Goal: Task Accomplishment & Management: Use online tool/utility

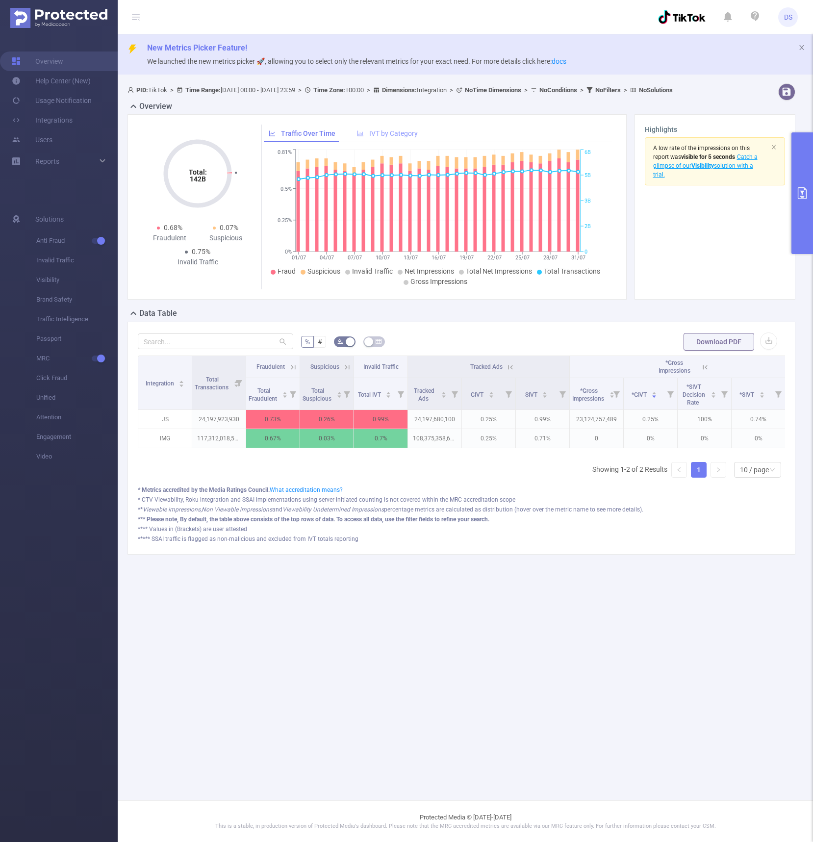
click at [382, 137] on span "IVT by Category" at bounding box center [393, 133] width 49 height 8
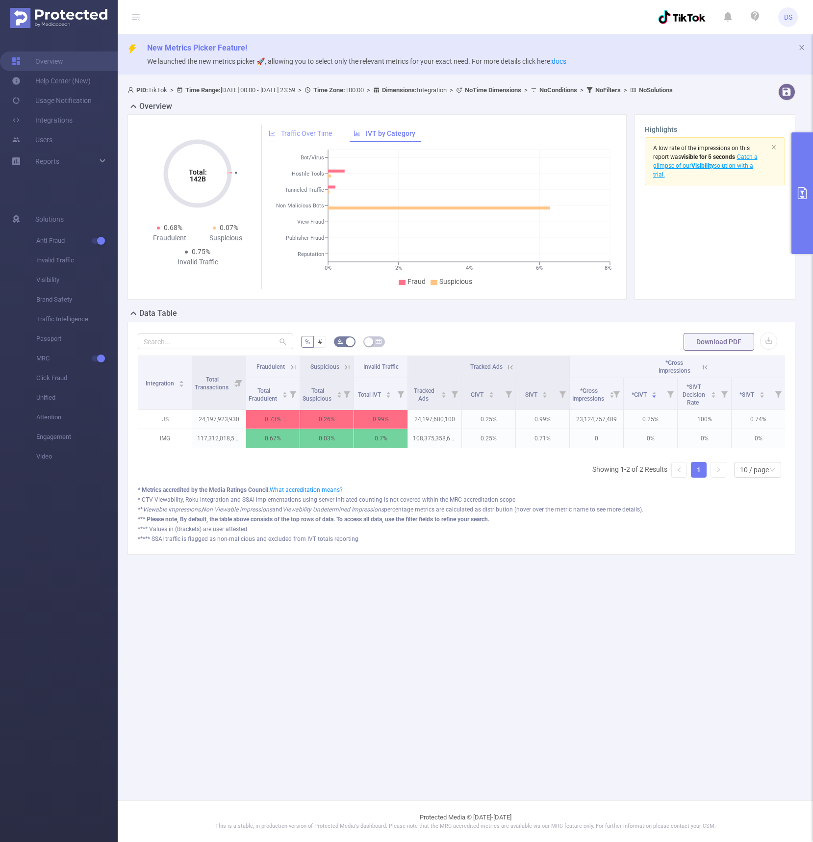
click at [312, 137] on span "Traffic Over Time" at bounding box center [306, 133] width 51 height 8
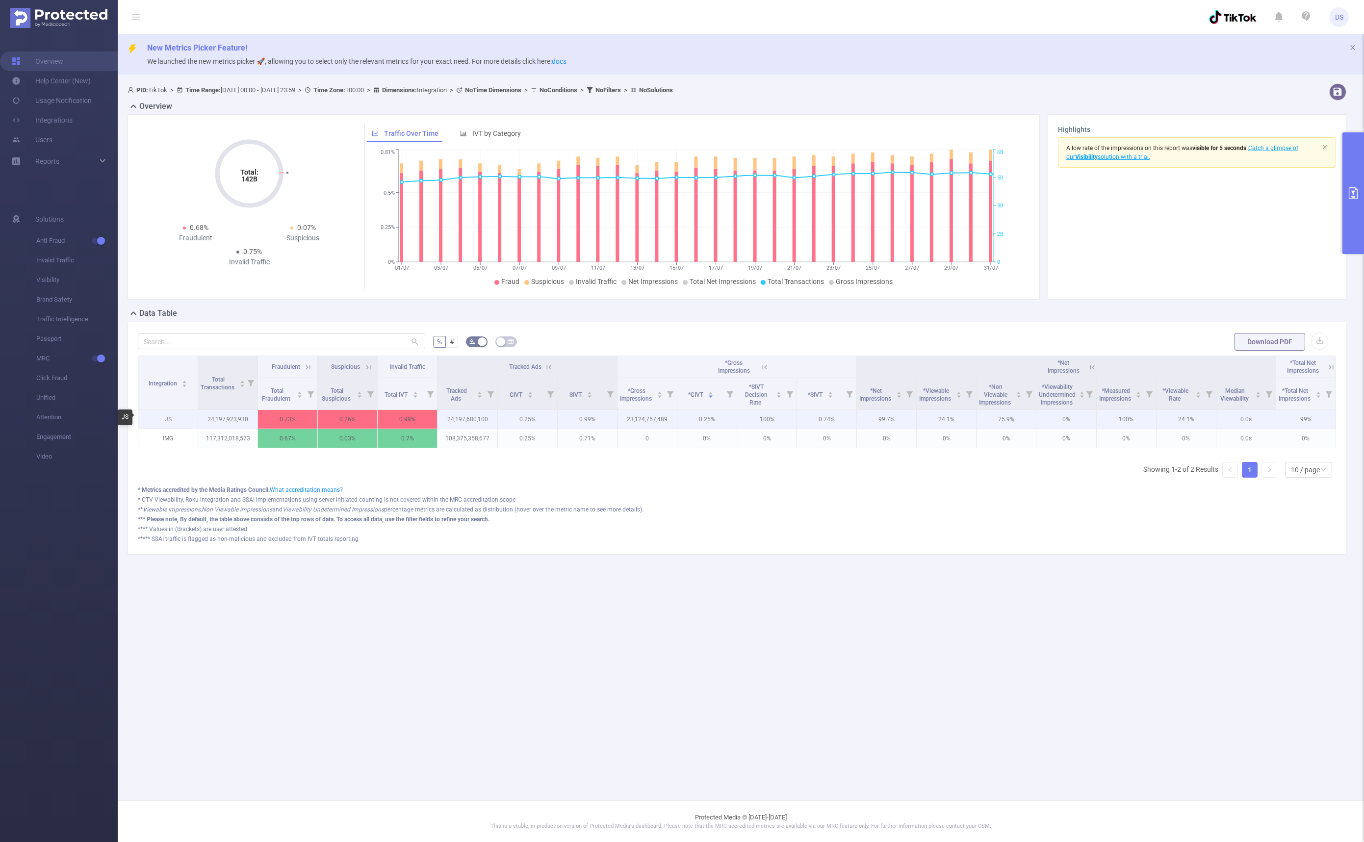
click at [175, 422] on p "JS" at bounding box center [167, 419] width 59 height 19
click at [813, 193] on button "primary" at bounding box center [1353, 193] width 22 height 122
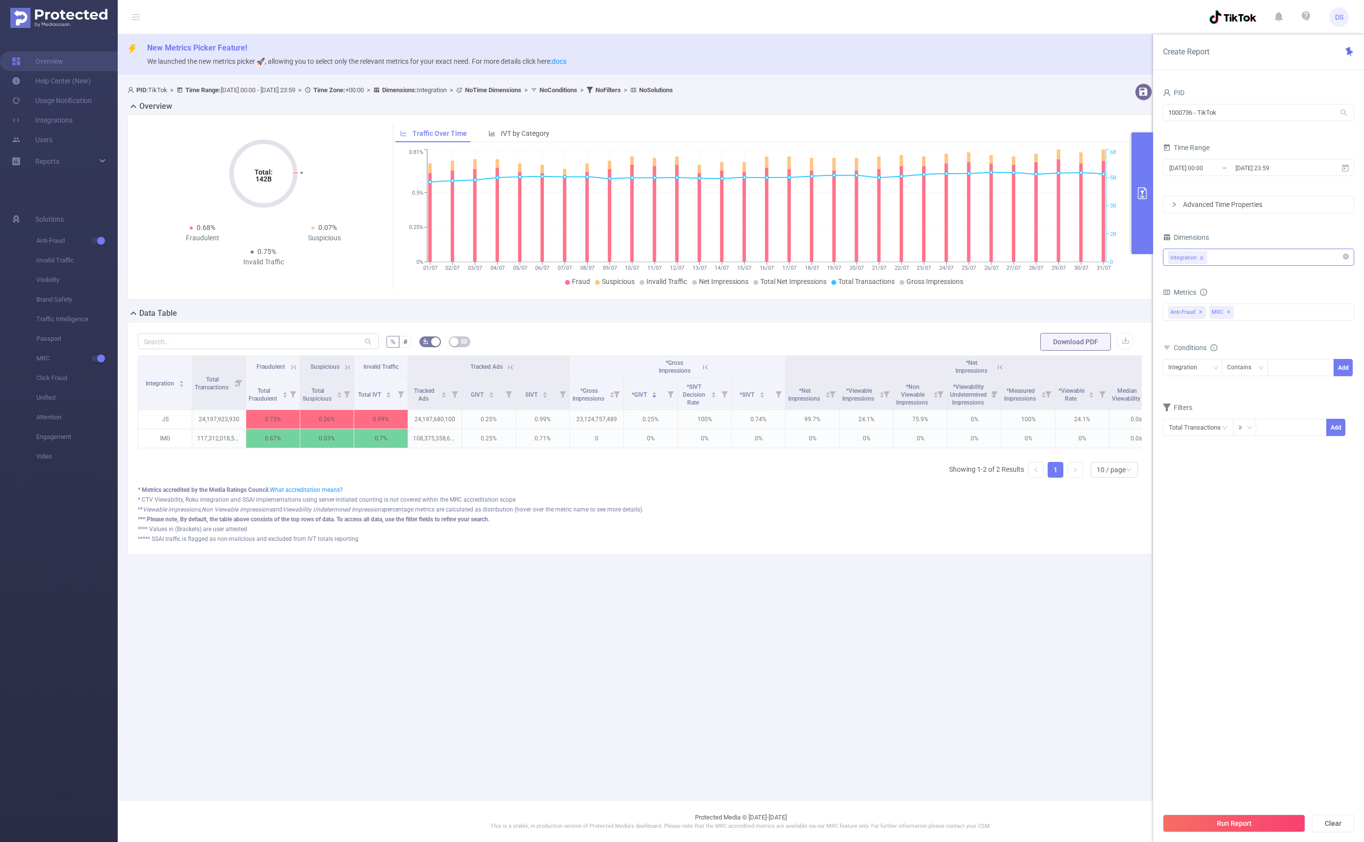
click at [813, 258] on icon "icon: close" at bounding box center [1201, 257] width 5 height 5
click at [813, 258] on div at bounding box center [1258, 257] width 180 height 16
click at [813, 391] on li "Country ID (l6)" at bounding box center [1258, 388] width 190 height 16
click at [813, 701] on section "PID 1000736 - TikTok 1000736 - TikTok Time Range [DATE] 00:00 _ [DATE] 23:59 Ad…" at bounding box center [1258, 447] width 191 height 722
click at [813, 821] on button "Run Report" at bounding box center [1234, 824] width 142 height 18
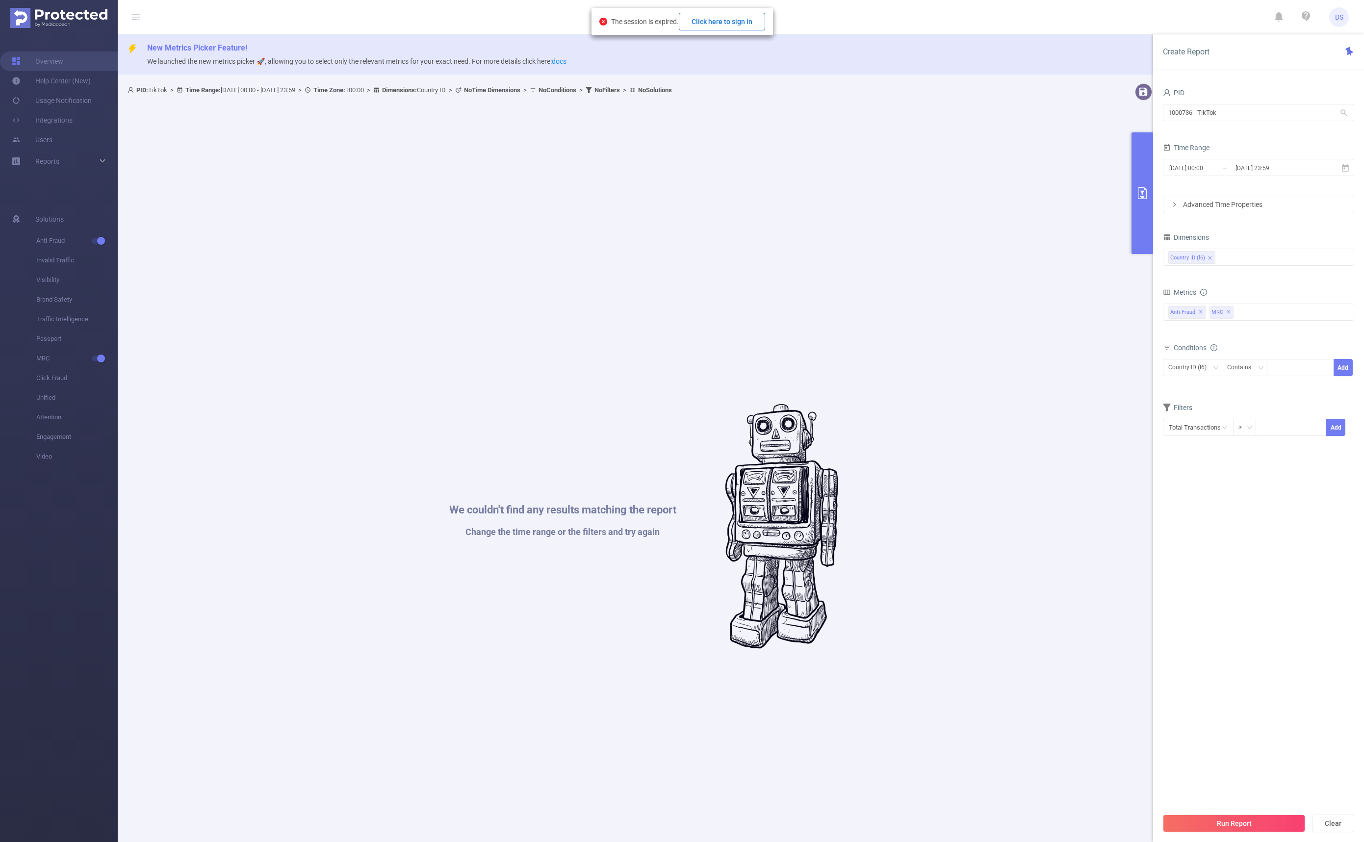
click at [740, 22] on button "Click here to sign in" at bounding box center [722, 22] width 86 height 18
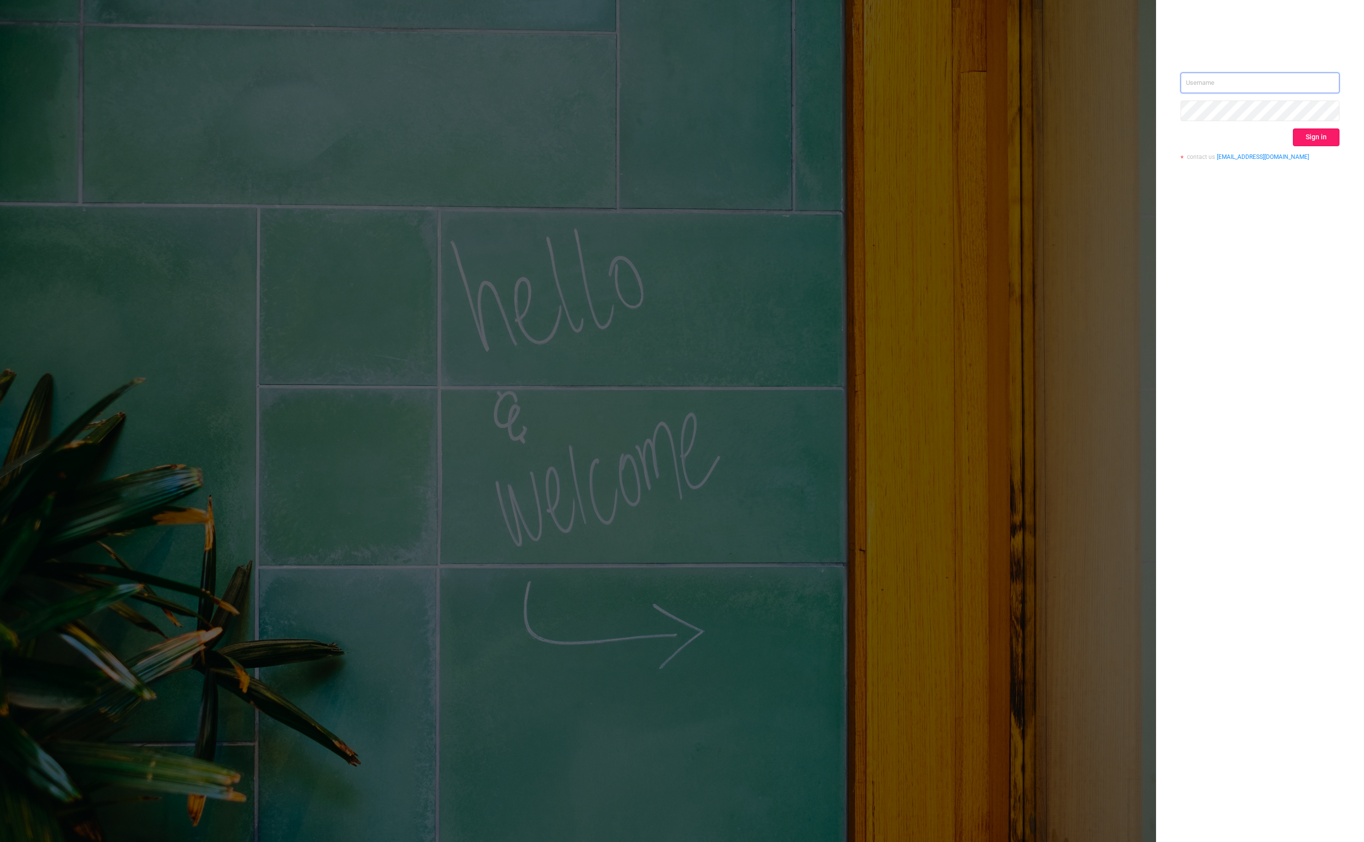
type input "daniel.speed@bytedance.com"
click at [1307, 140] on button "Sign in" at bounding box center [1316, 137] width 47 height 18
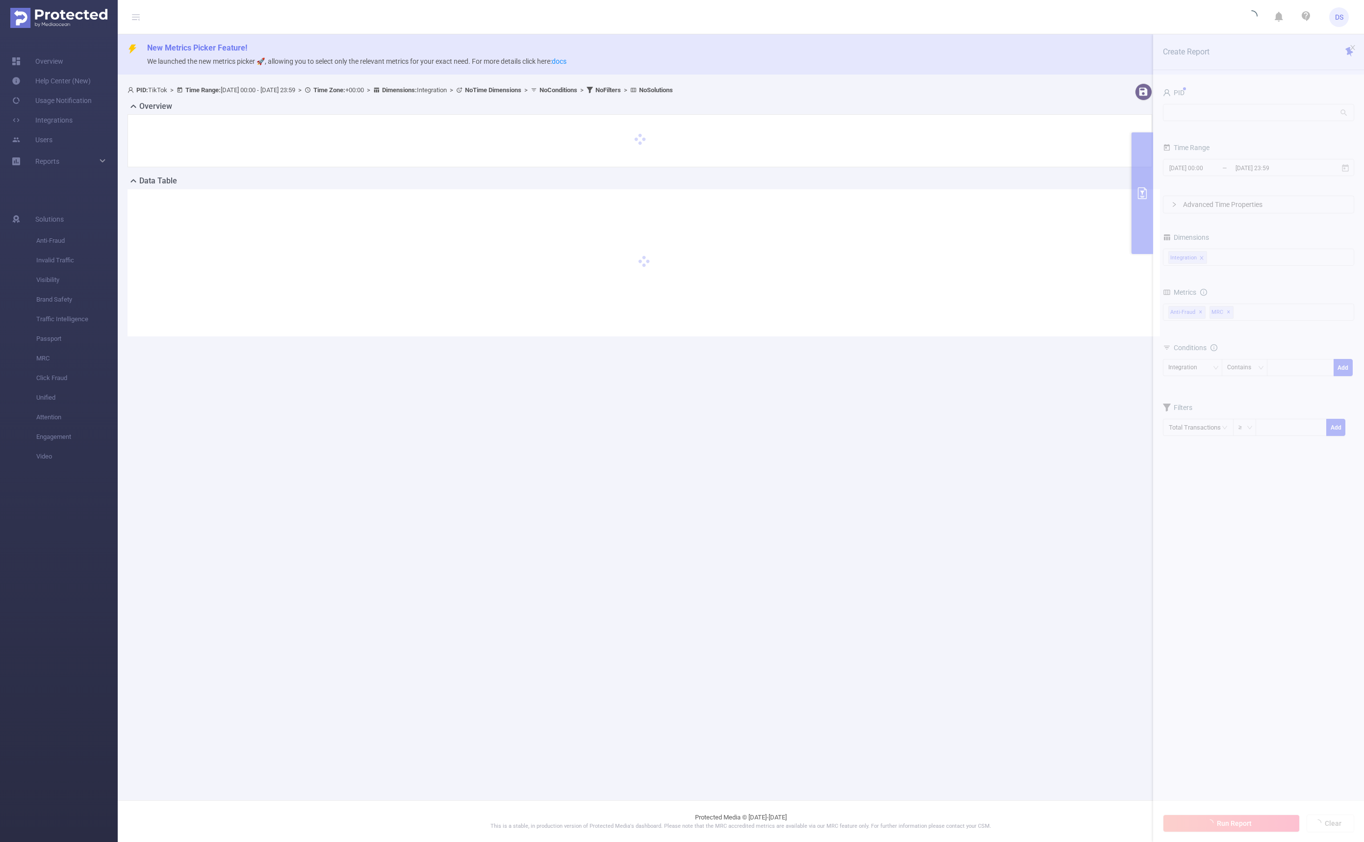
click at [1227, 245] on section "PID: TikTok > Time Range: 2025-07-01 00:00 - 2025-07-31 23:59 > Time Zone: +00:…" at bounding box center [741, 217] width 1246 height 277
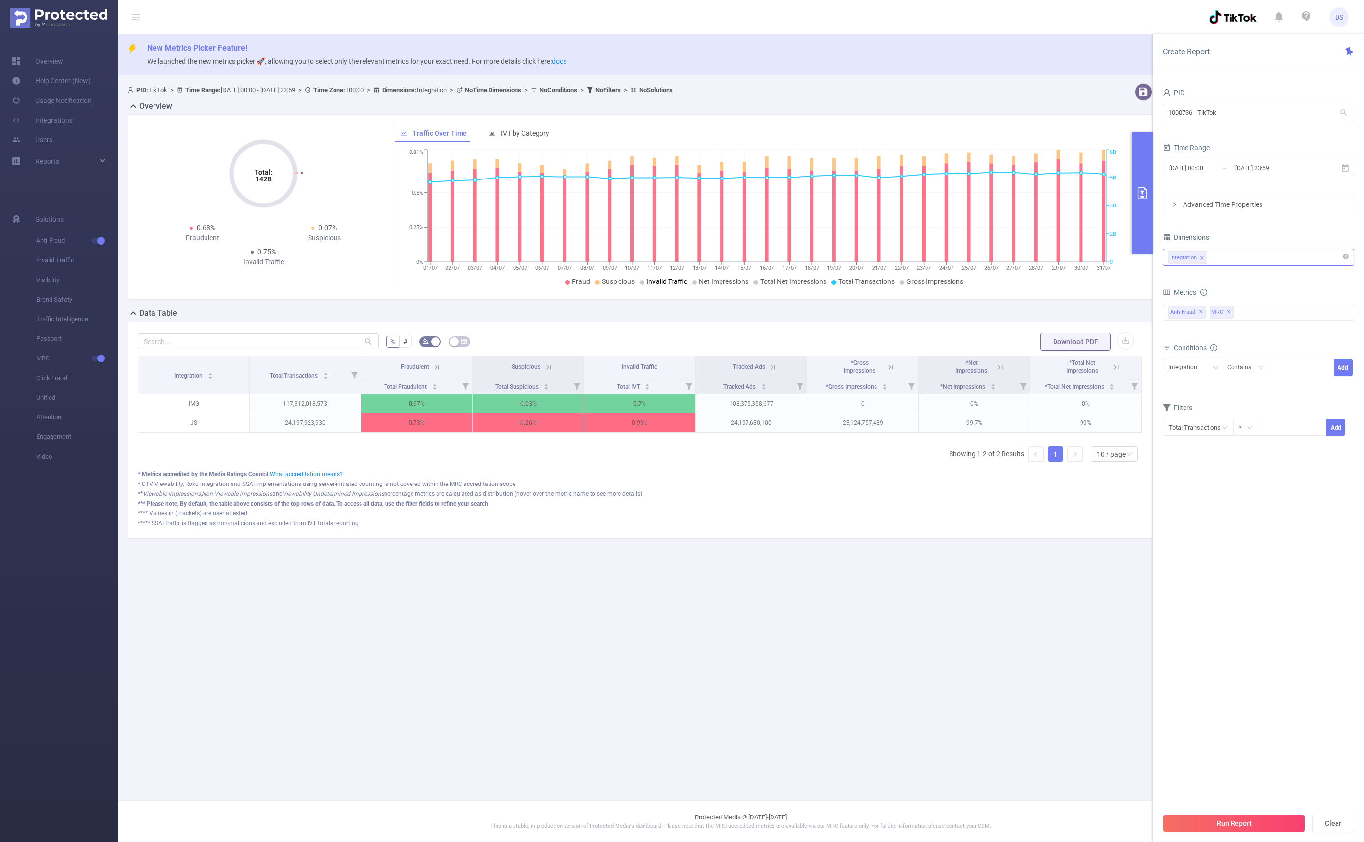
drag, startPoint x: 1231, startPoint y: 269, endPoint x: 1216, endPoint y: 261, distance: 17.8
click at [1231, 269] on div "Integration" at bounding box center [1258, 258] width 191 height 23
click at [1199, 259] on icon "icon: close" at bounding box center [1201, 257] width 5 height 5
click at [1198, 258] on div "Integration" at bounding box center [1258, 257] width 180 height 16
click at [1206, 382] on li "Country ID (l6)" at bounding box center [1258, 388] width 190 height 16
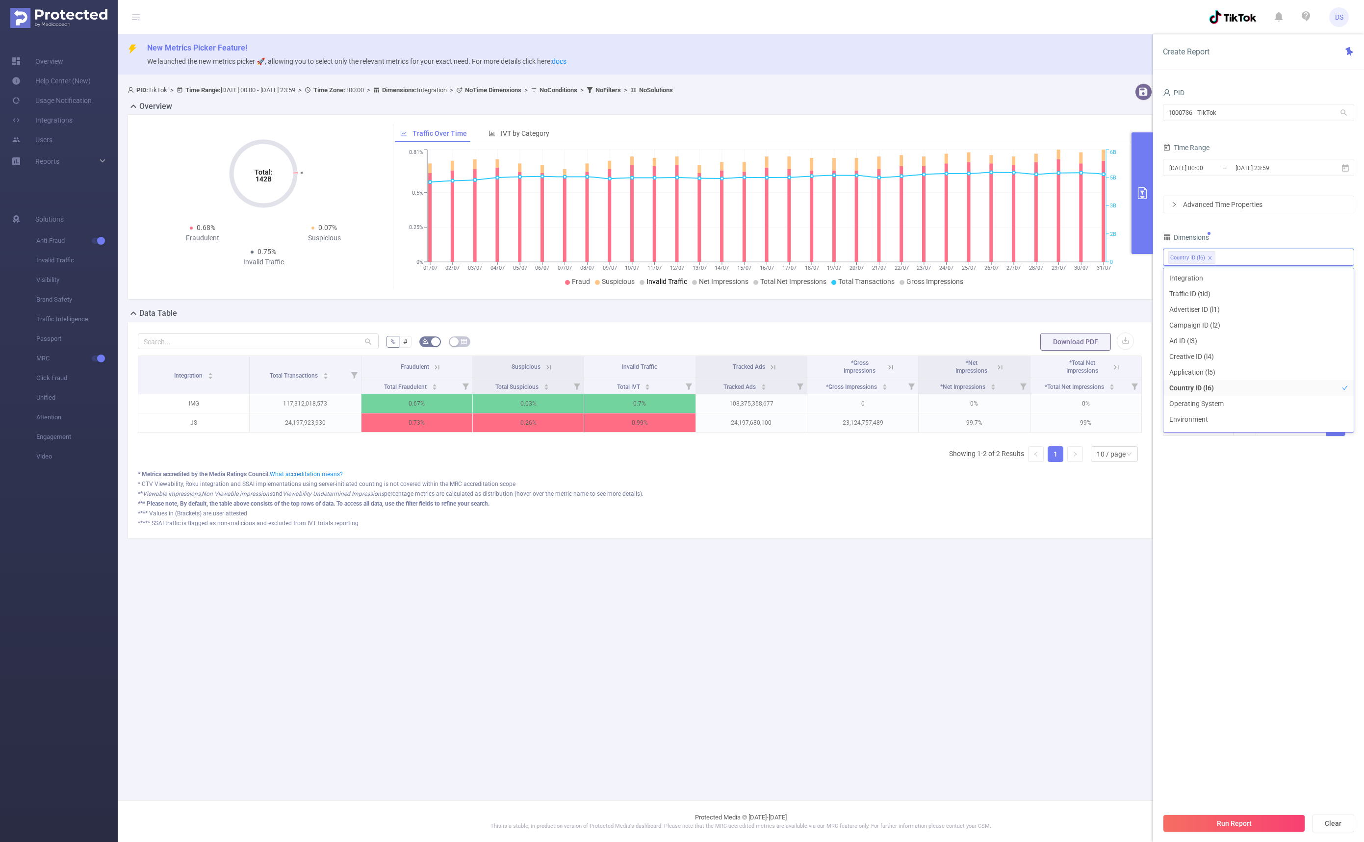
click at [1242, 824] on button "Run Report" at bounding box center [1234, 824] width 142 height 18
